Goal: Navigation & Orientation: Find specific page/section

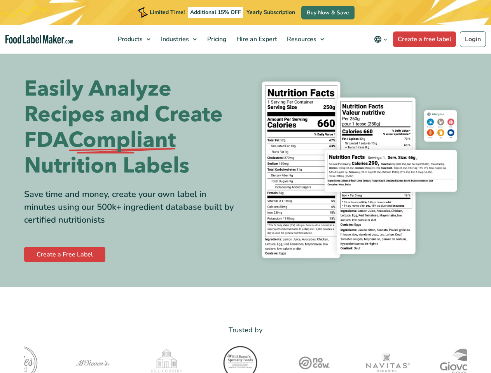
click at [245, 187] on div "Easily Analyze Recipes and Create FDA Compliant Nutrition Labels Save time and …" at bounding box center [245, 169] width 443 height 197
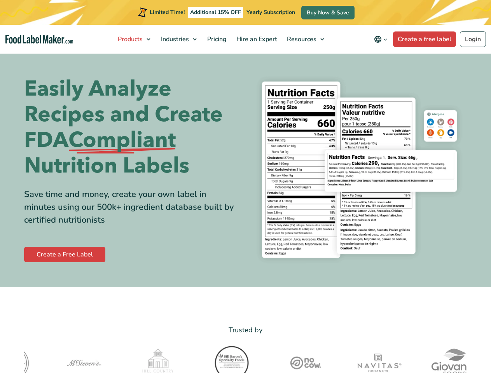
click at [135, 39] on span "Products" at bounding box center [129, 39] width 28 height 9
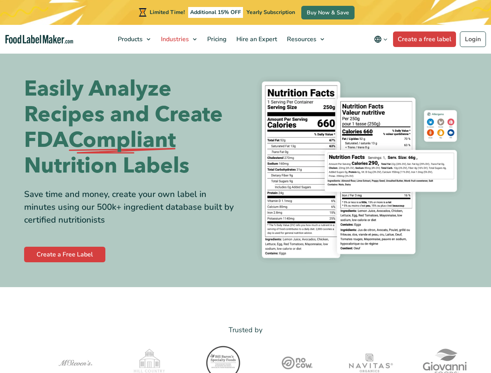
click at [180, 39] on span "Industries" at bounding box center [174, 39] width 31 height 9
click at [306, 39] on span "Resources" at bounding box center [300, 39] width 33 height 9
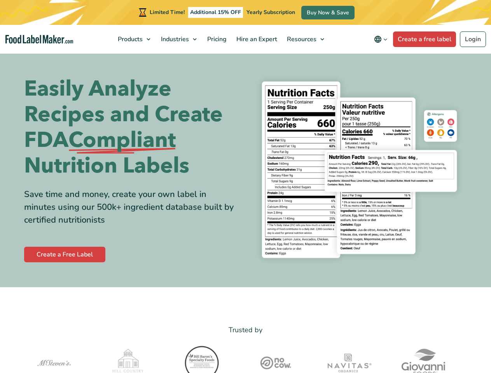
click at [382, 39] on icon "Change language" at bounding box center [377, 39] width 9 height 9
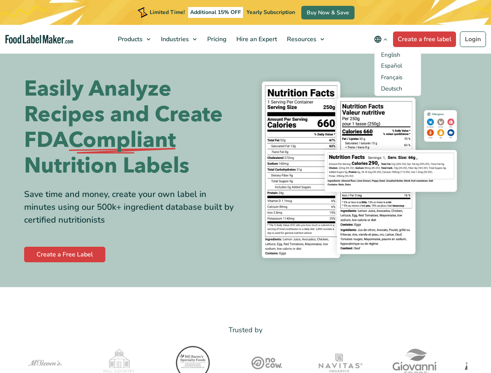
click at [246, 358] on img at bounding box center [267, 362] width 74 height 39
